Goal: Check status: Check status

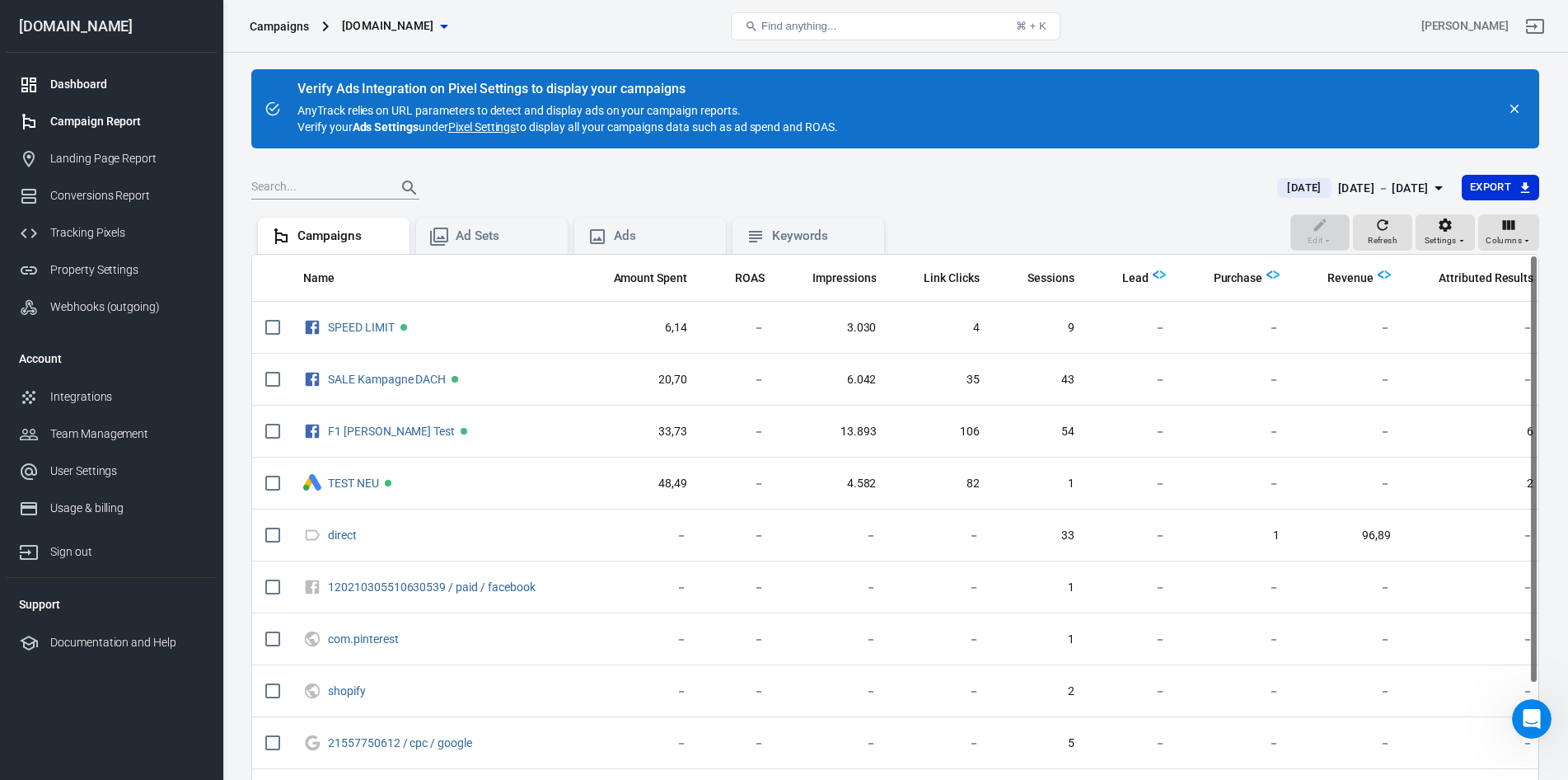
click at [84, 92] on div "Dashboard" at bounding box center [127, 85] width 153 height 18
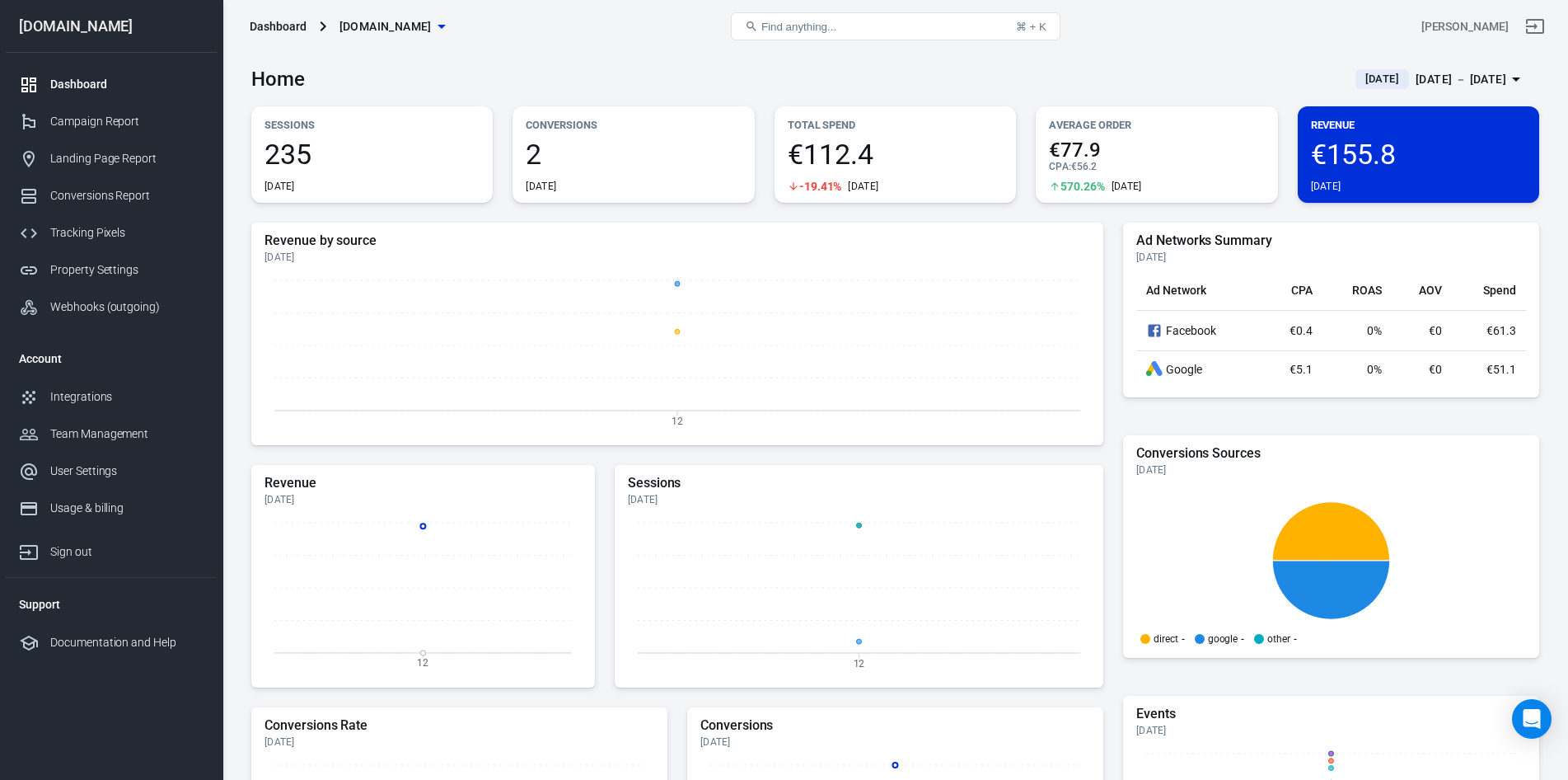
click at [407, 56] on div "Home [DATE] [DATE] － [DATE]" at bounding box center [896, 73] width 1288 height 40
